Goal: Task Accomplishment & Management: Complete application form

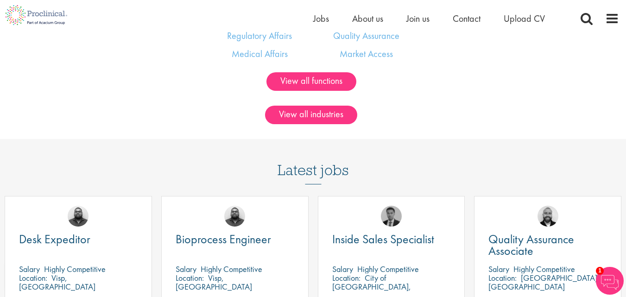
scroll to position [849, 0]
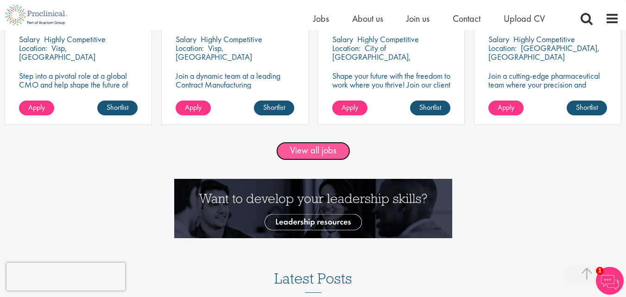
click at [312, 155] on link "View all jobs" at bounding box center [313, 151] width 74 height 19
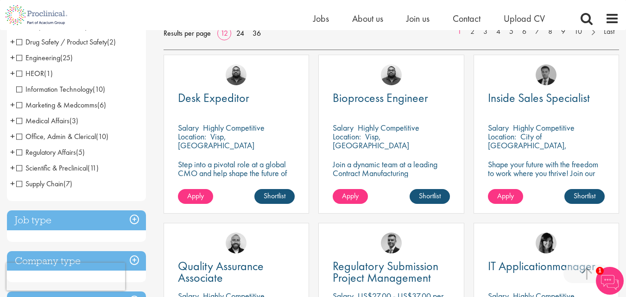
scroll to position [77, 0]
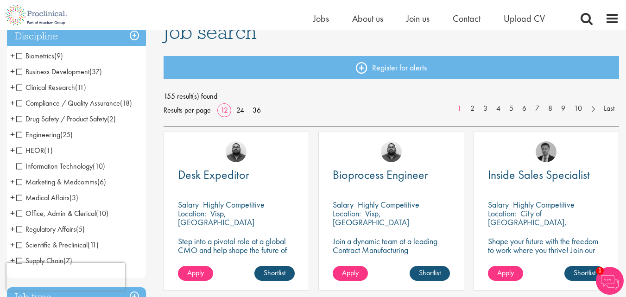
click at [85, 70] on span "Business Development" at bounding box center [52, 72] width 73 height 10
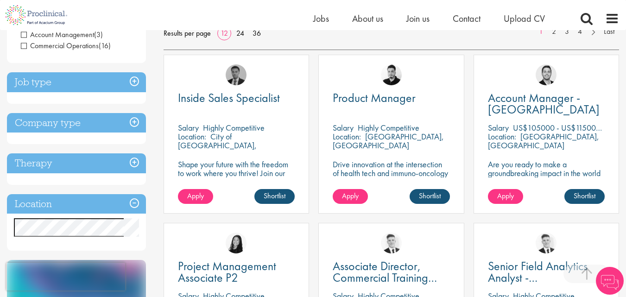
click at [107, 202] on h3 "Location" at bounding box center [76, 204] width 139 height 20
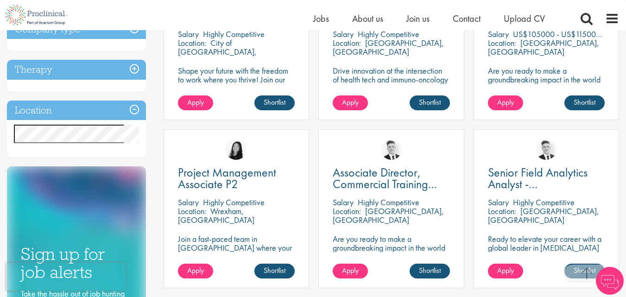
scroll to position [309, 0]
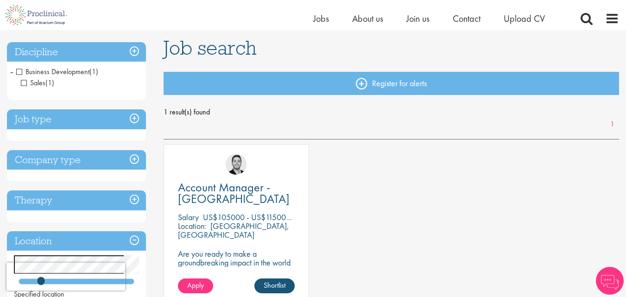
scroll to position [77, 0]
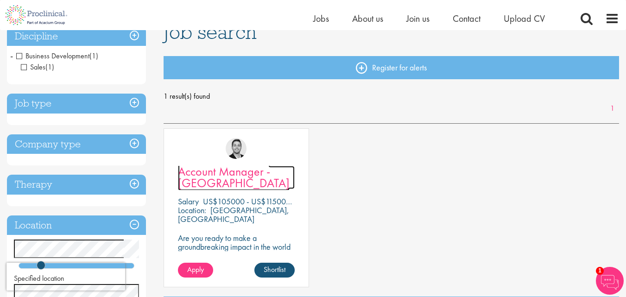
click at [208, 172] on span "Account Manager - [GEOGRAPHIC_DATA]" at bounding box center [234, 177] width 112 height 27
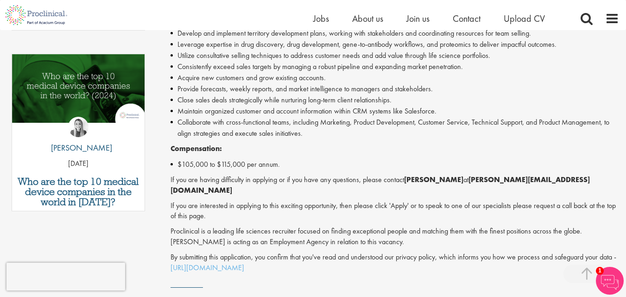
scroll to position [541, 0]
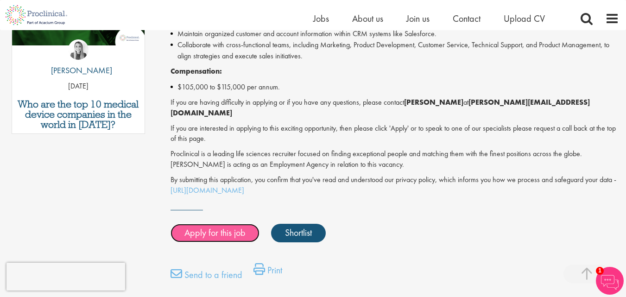
click at [230, 224] on link "Apply for this job" at bounding box center [214, 233] width 89 height 19
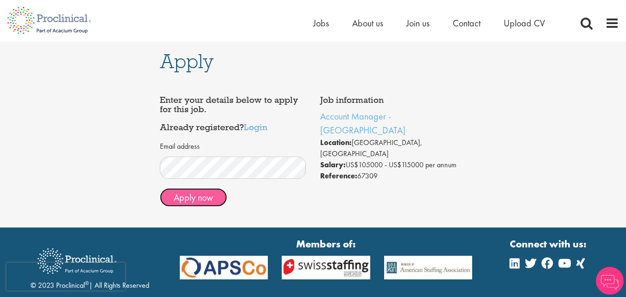
click at [195, 203] on button "Apply now" at bounding box center [193, 197] width 67 height 19
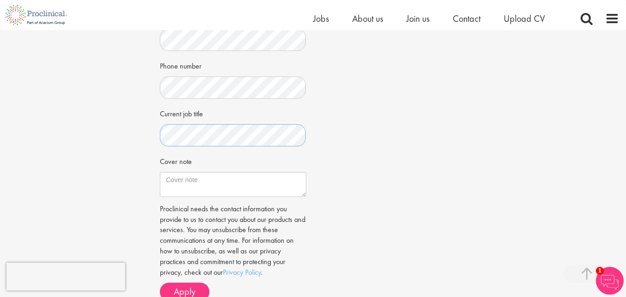
scroll to position [309, 0]
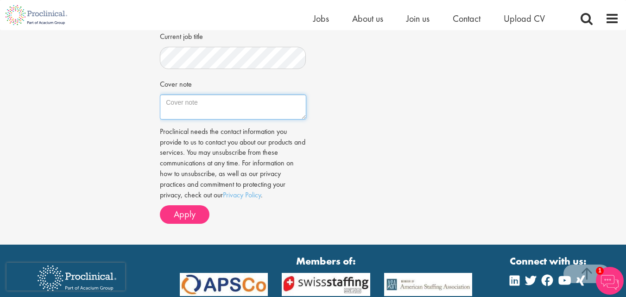
click at [229, 120] on textarea "Cover note" at bounding box center [233, 106] width 146 height 25
click at [260, 120] on textarea "Cover note" at bounding box center [233, 106] width 146 height 25
paste textarea "I’m Muhammad Kamil, a results-driven Sales Specialist with 5+ years of experien…"
type textarea "I’m Muhammad Kamil, a results-driven Sales Specialist with 5+ years of experien…"
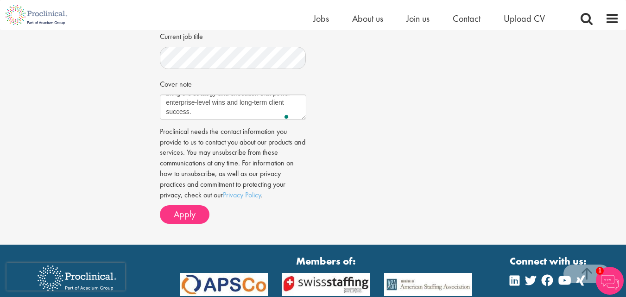
click at [171, 213] on div "Proclinical needs the contact information you provide to us to contact you abou…" at bounding box center [233, 174] width 146 height 97
click at [183, 220] on span "Apply" at bounding box center [185, 214] width 22 height 12
